Goal: Information Seeking & Learning: Find specific fact

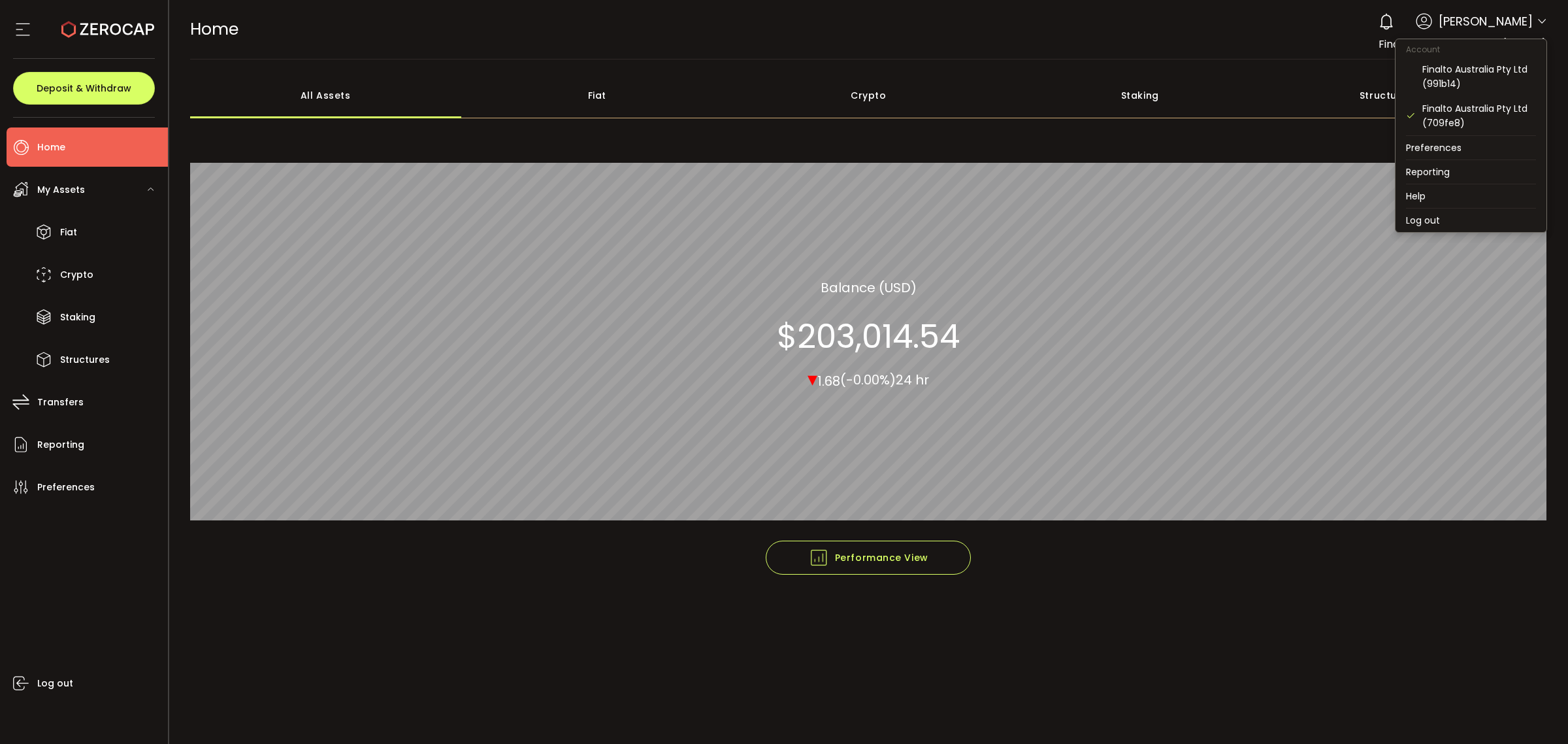
click at [1543, 23] on icon at bounding box center [1542, 22] width 11 height 11
click at [1485, 79] on div "Finalto Australia Pty Ltd (991b14)" at bounding box center [1479, 76] width 113 height 29
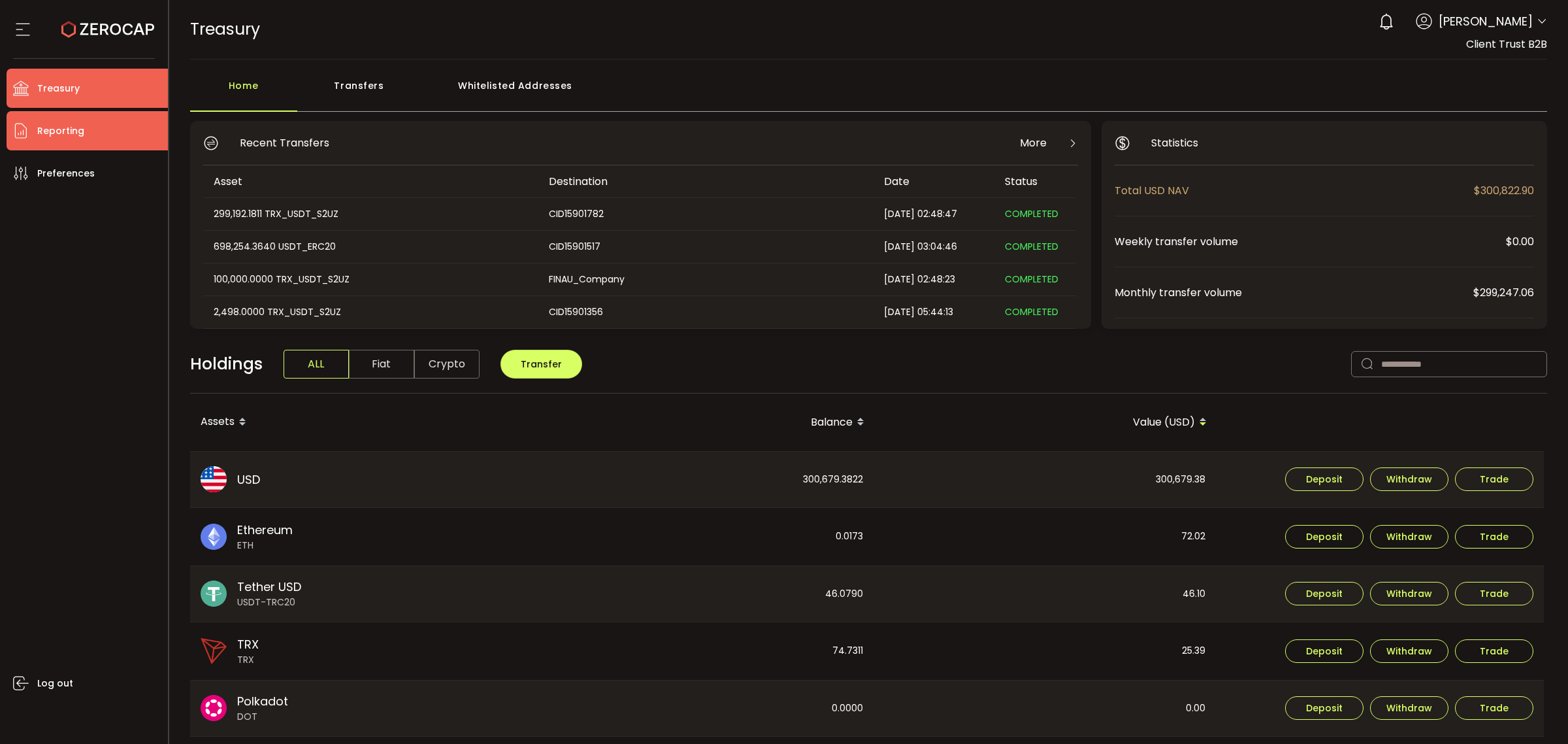
click at [66, 132] on span "Reporting" at bounding box center [61, 131] width 47 height 19
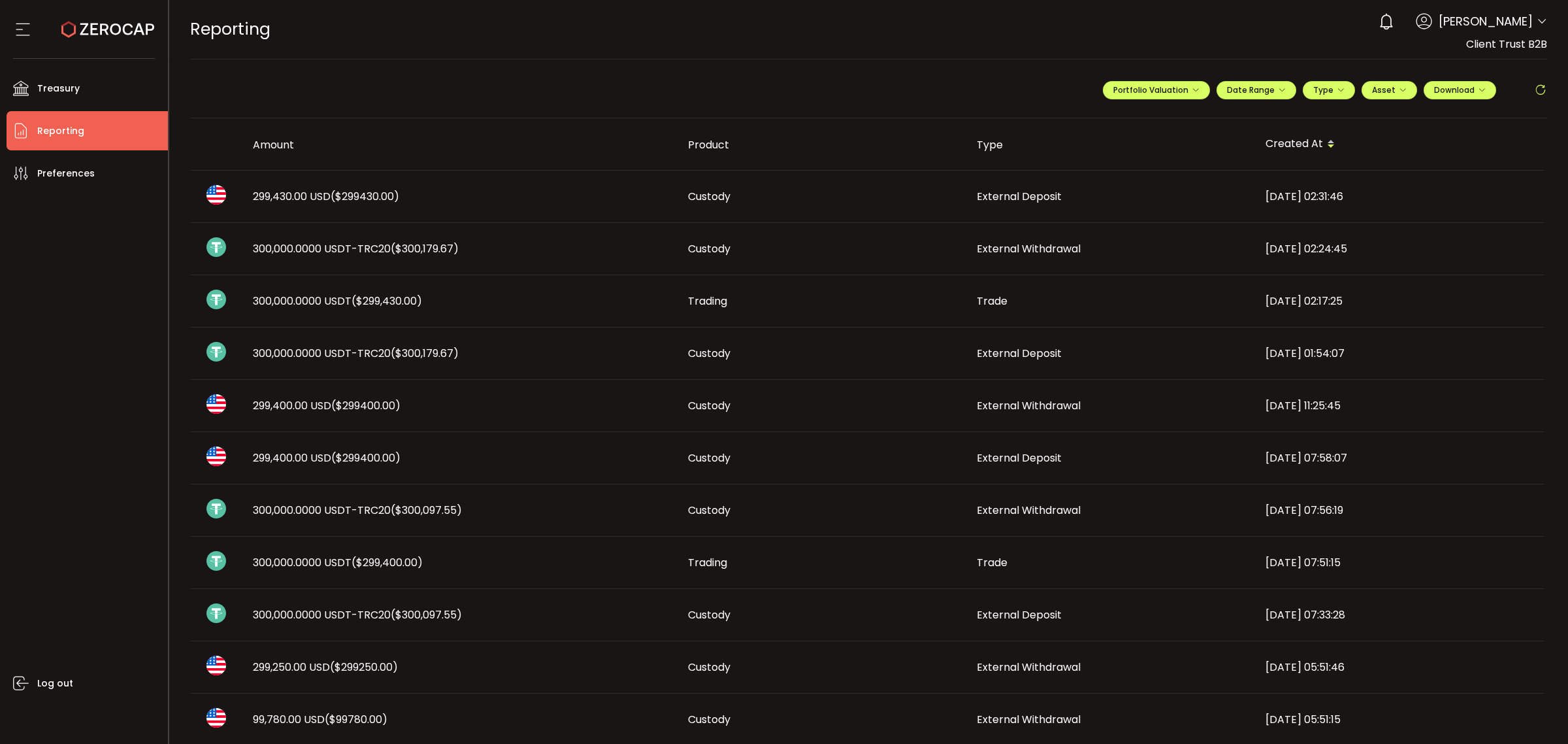
click at [309, 350] on span "300,000.0000 USDT-TRC20 ($300,179.67)" at bounding box center [356, 353] width 206 height 15
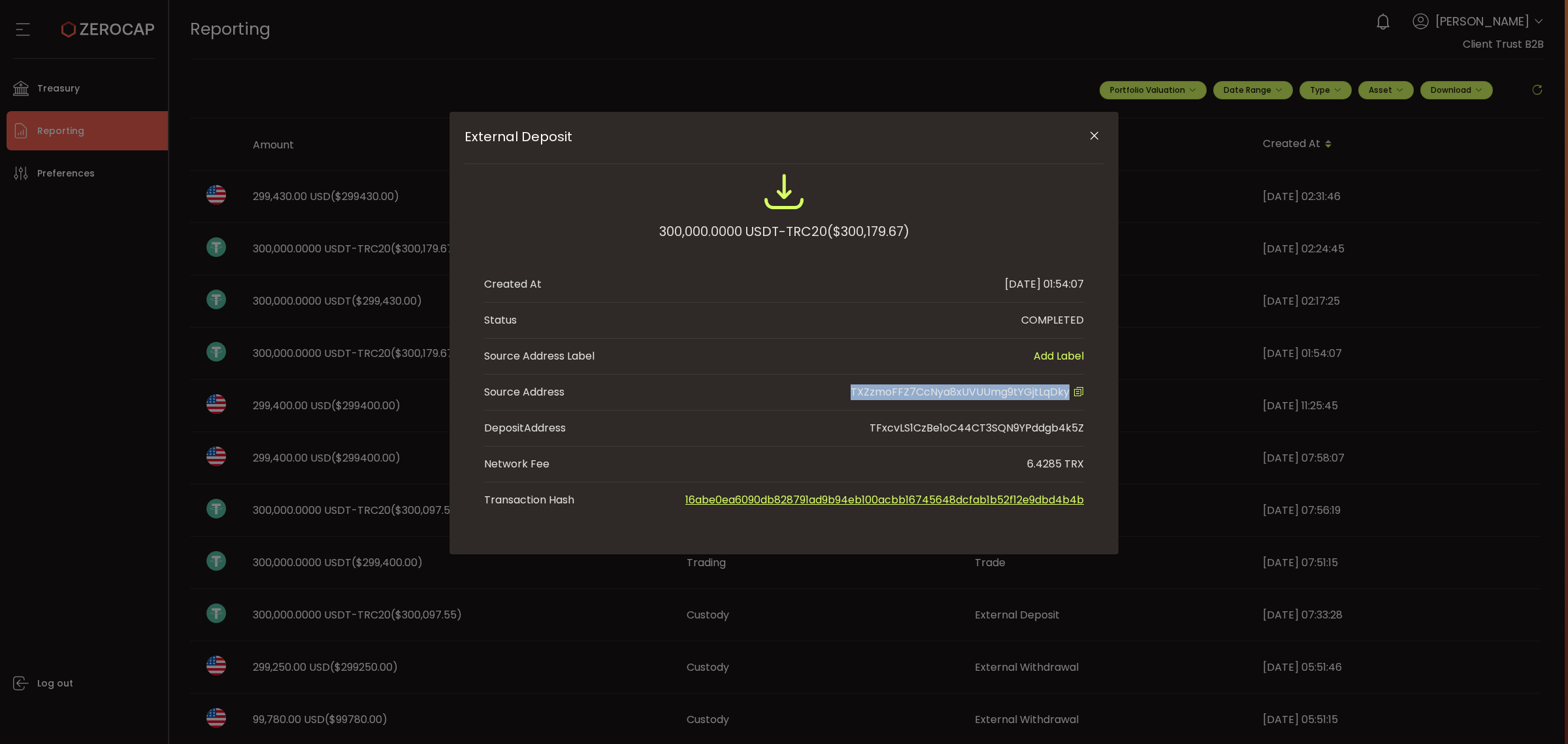
drag, startPoint x: 846, startPoint y: 390, endPoint x: 1070, endPoint y: 390, distance: 224.0
click at [1070, 390] on li "Source Address TXZzmoFFZ7CcNya8xUVUUmg9tYGjtLqDky" at bounding box center [784, 393] width 600 height 36
copy span "TXZzmoFFZ7CcNya8xUVUUmg9tYGjtLqDky"
drag, startPoint x: 492, startPoint y: 59, endPoint x: 497, endPoint y: 55, distance: 6.4
click at [496, 56] on div "External Deposit 300,000.0000 USDT-TRC20 ($300,179.67) Created At [DATE] 01:54:…" at bounding box center [784, 372] width 1568 height 744
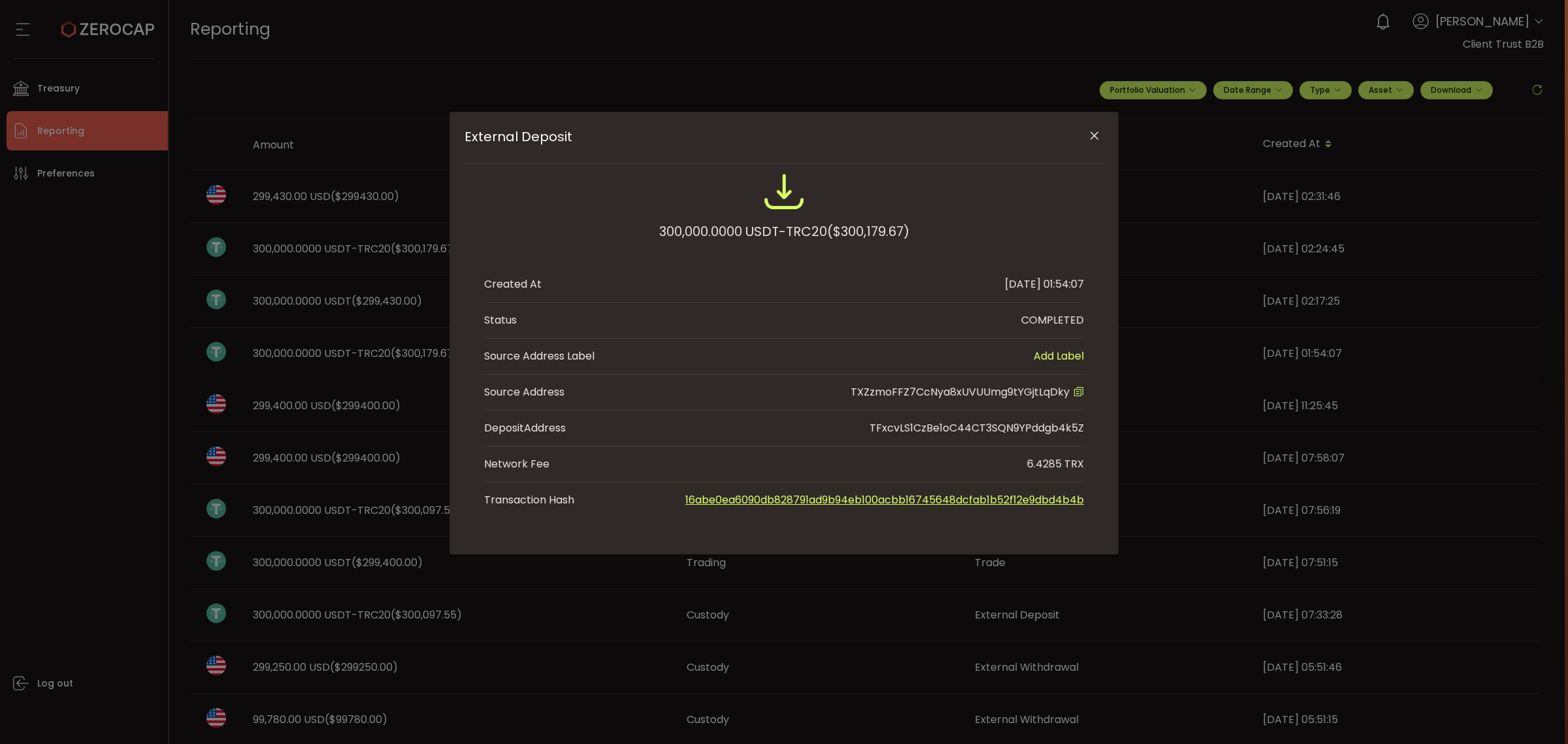
click at [1089, 132] on icon "Close" at bounding box center [1094, 135] width 13 height 13
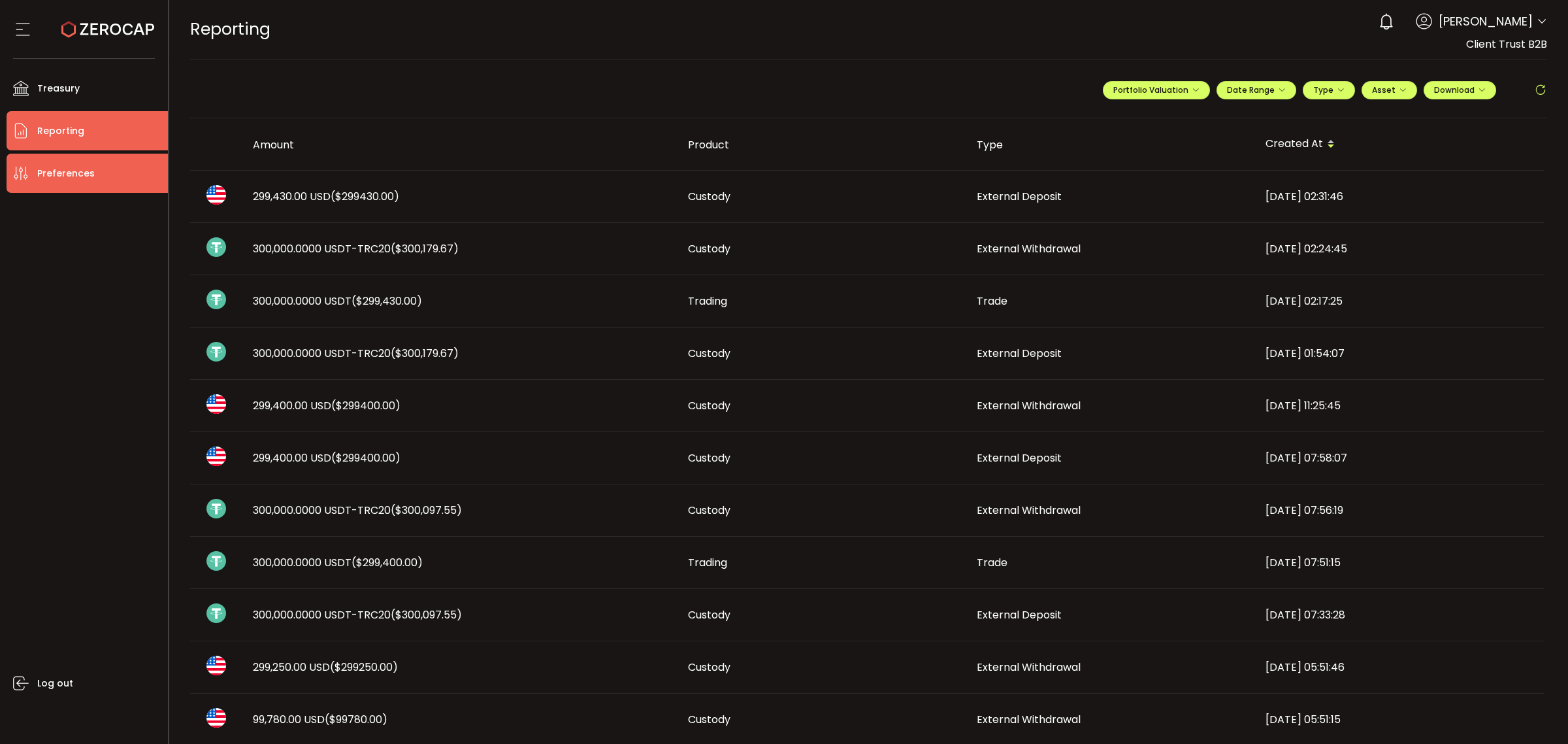
click at [88, 173] on span "Preferences" at bounding box center [66, 173] width 57 height 19
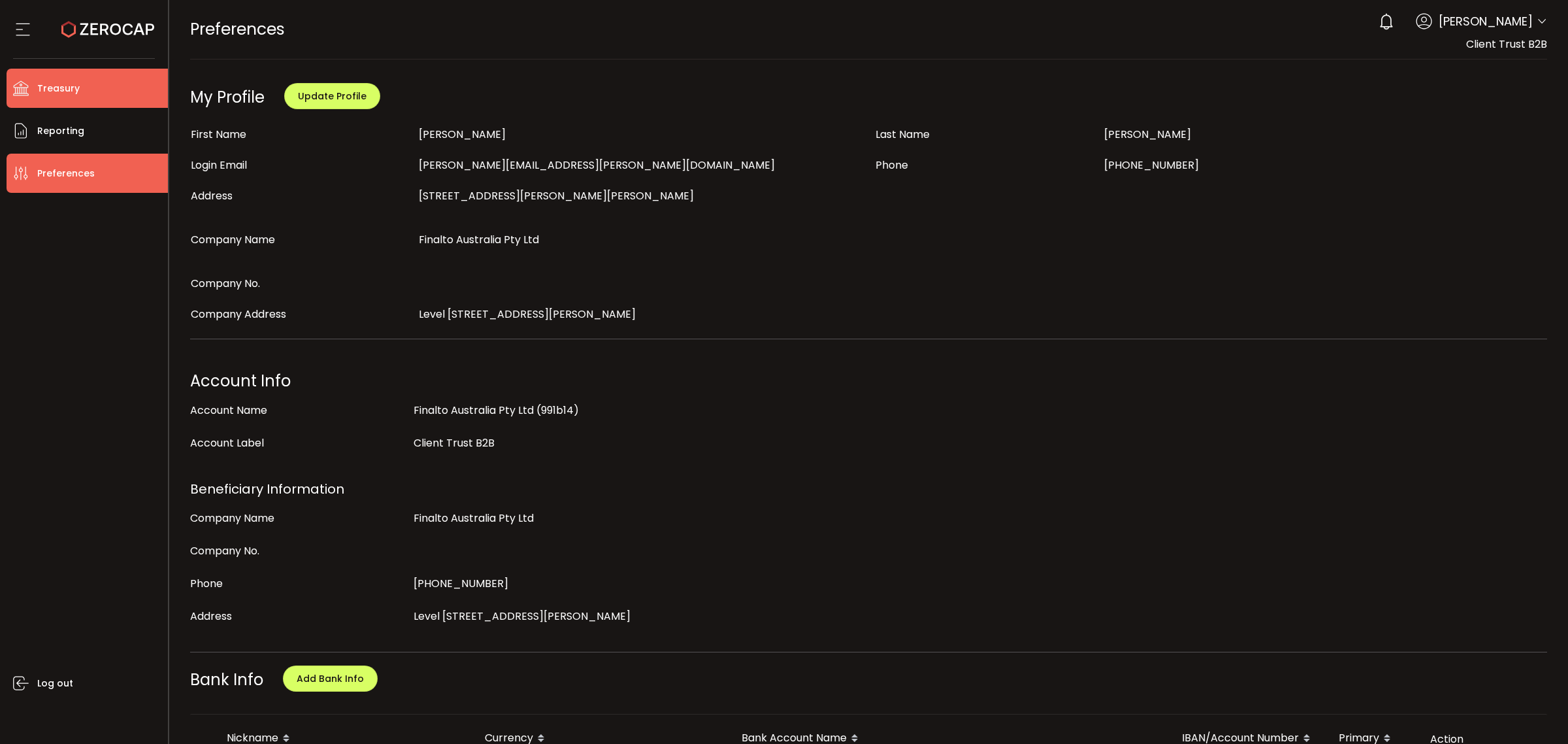
click at [51, 87] on span "Treasury" at bounding box center [58, 89] width 42 height 19
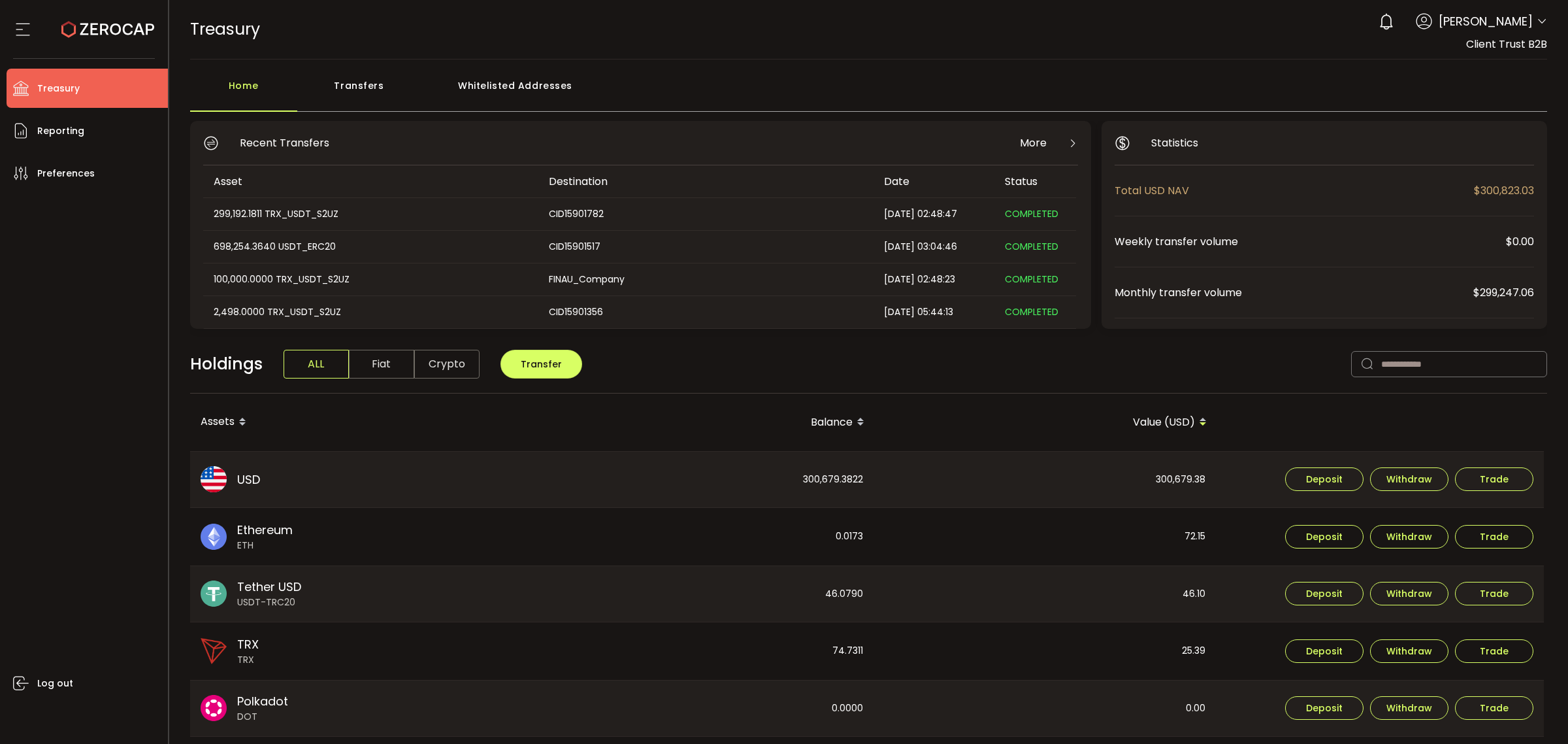
click at [504, 79] on div "Whitelisted Addresses" at bounding box center [515, 92] width 188 height 39
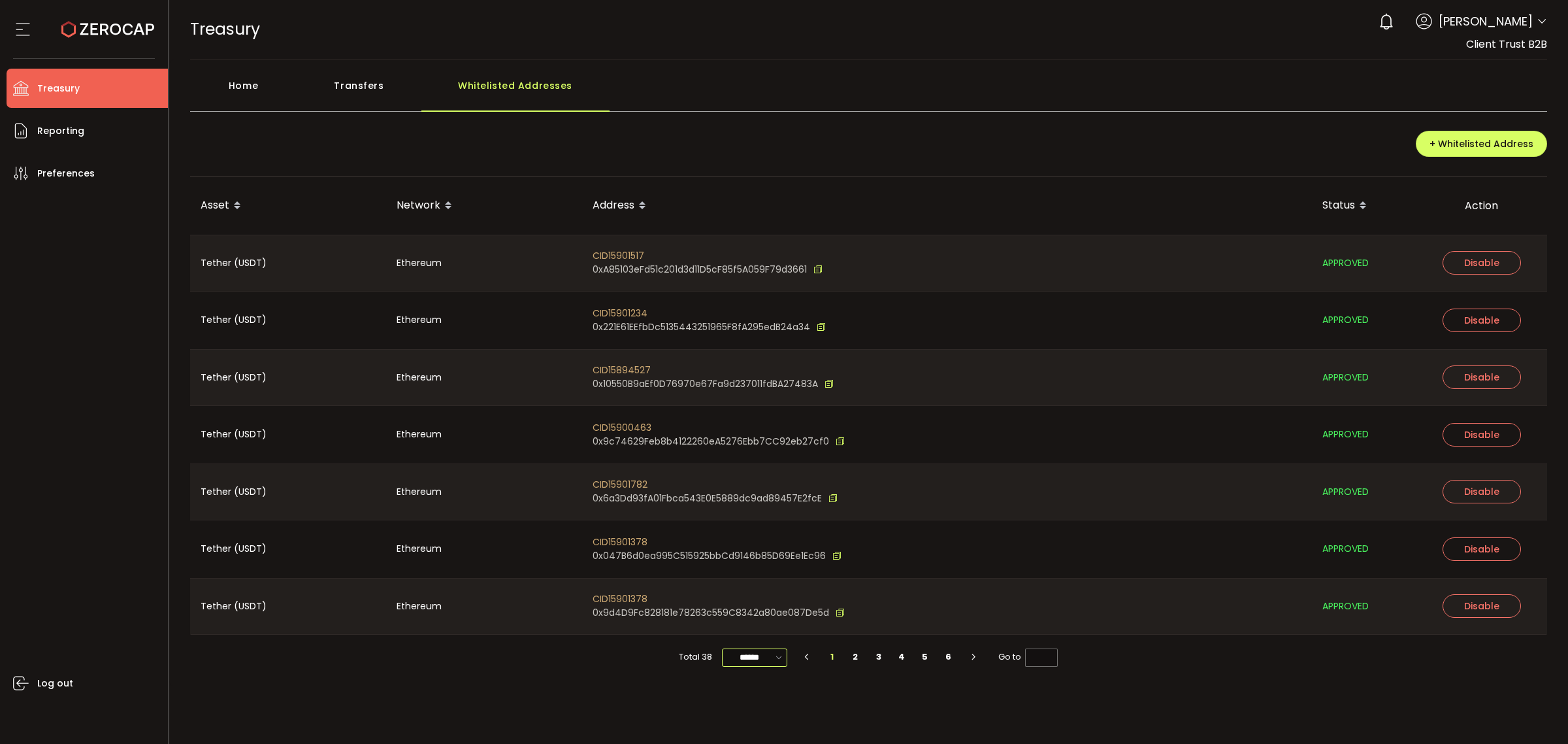
click at [772, 658] on input "******" at bounding box center [754, 658] width 65 height 18
click at [755, 627] on span "100/page" at bounding box center [757, 625] width 42 height 13
type input "********"
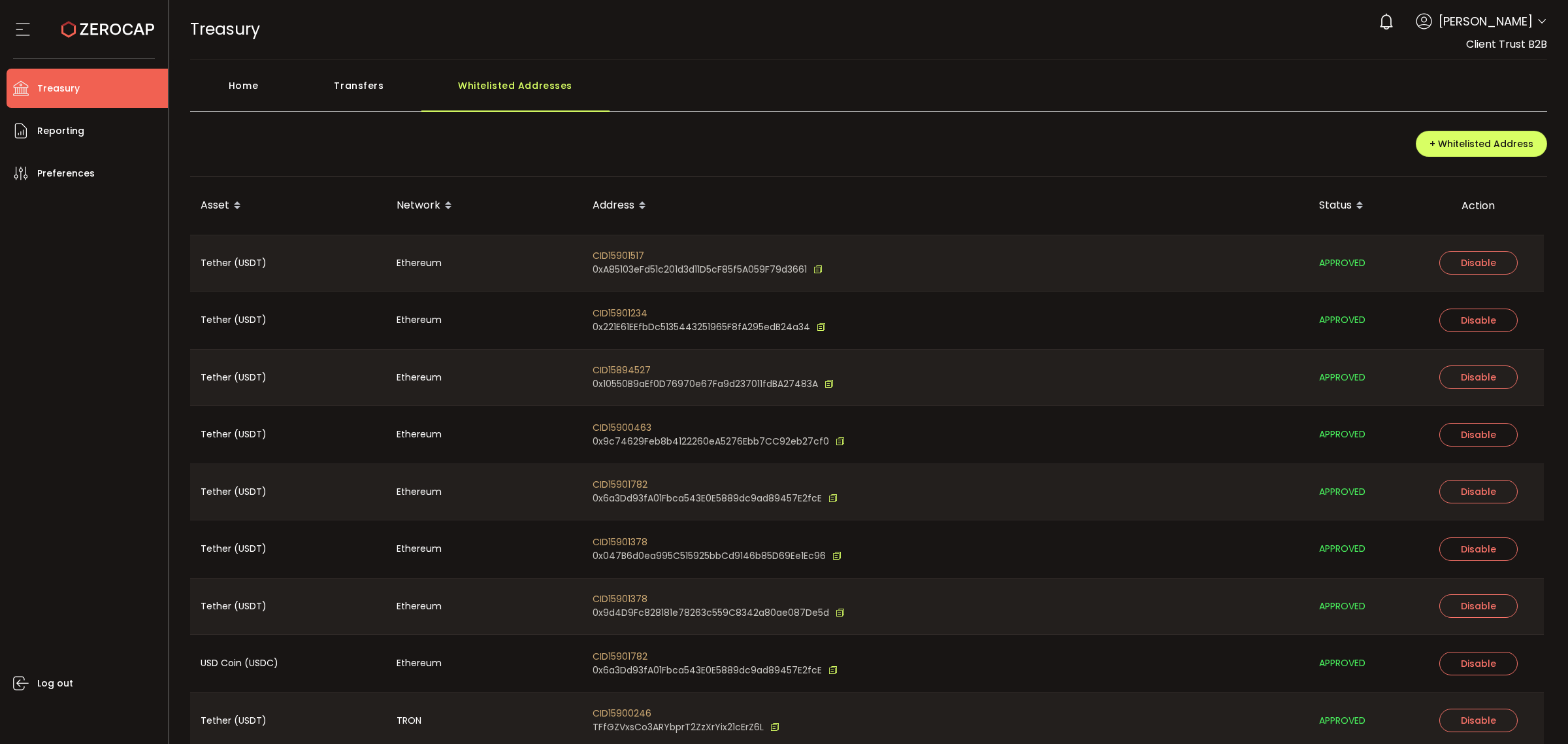
scroll to position [1671, 0]
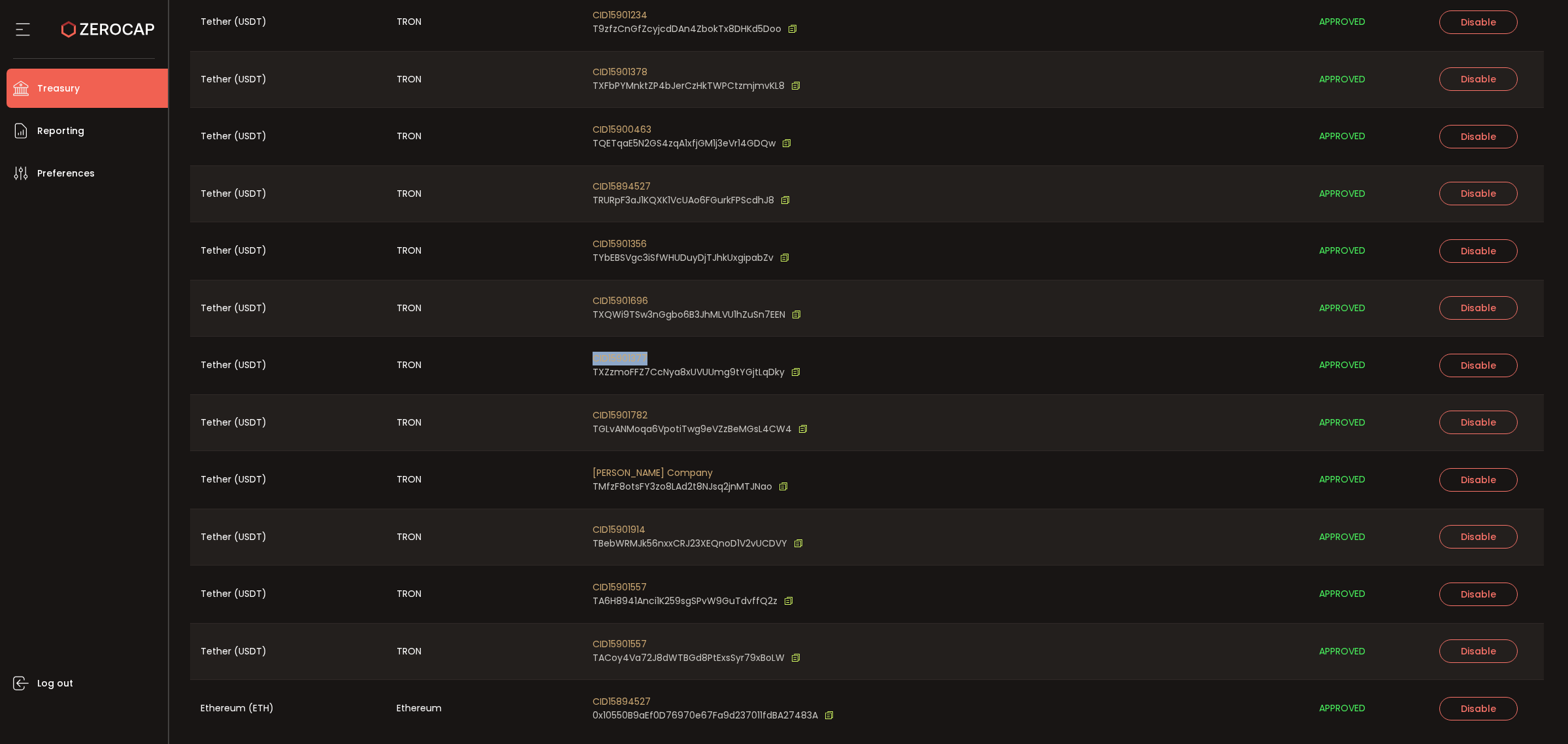
drag, startPoint x: 650, startPoint y: 357, endPoint x: 591, endPoint y: 353, distance: 59.1
click at [591, 353] on div "CID15901377 TXZzmoFFZ7CcNya8xUVUUmg9tYGjtLqDky" at bounding box center [945, 366] width 727 height 58
copy span "CID15901377"
